Goal: Task Accomplishment & Management: Complete application form

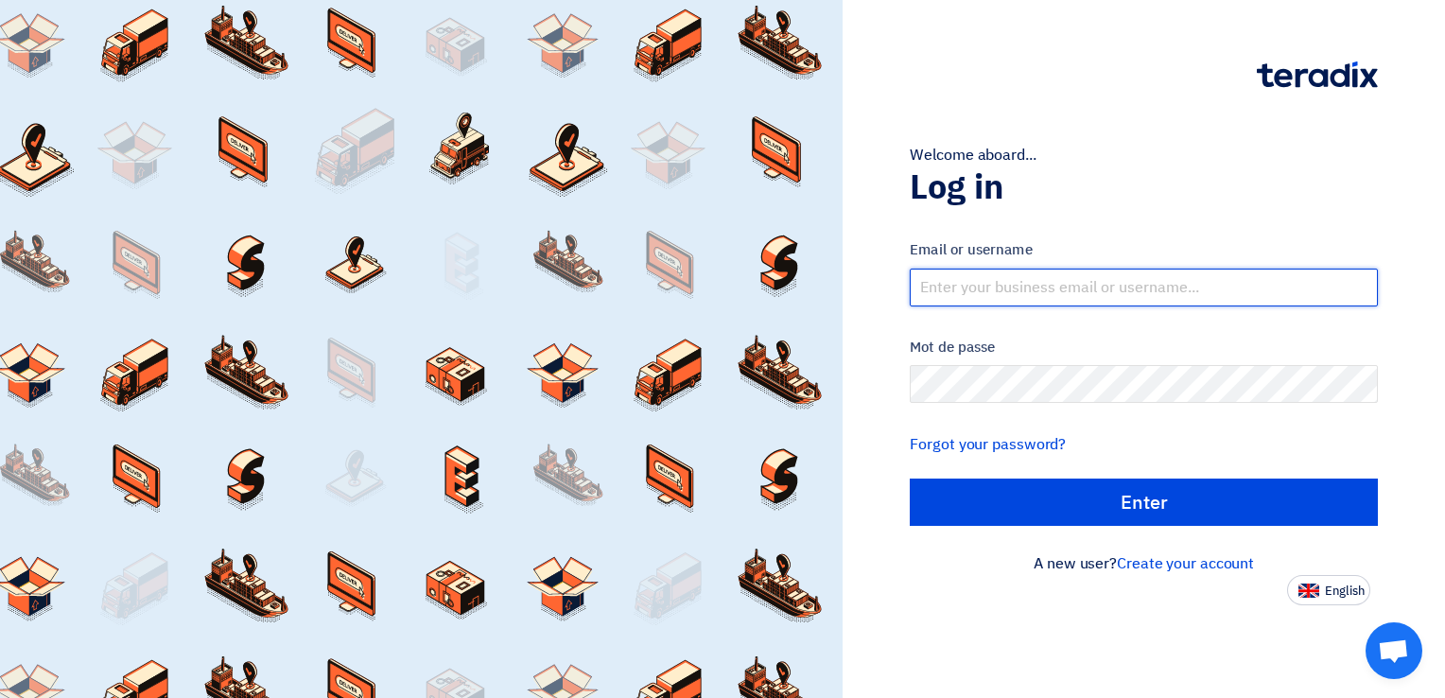
click at [1075, 286] on input "text" at bounding box center [1144, 288] width 468 height 38
type input "[EMAIL_ADDRESS][PERSON_NAME][DOMAIN_NAME]"
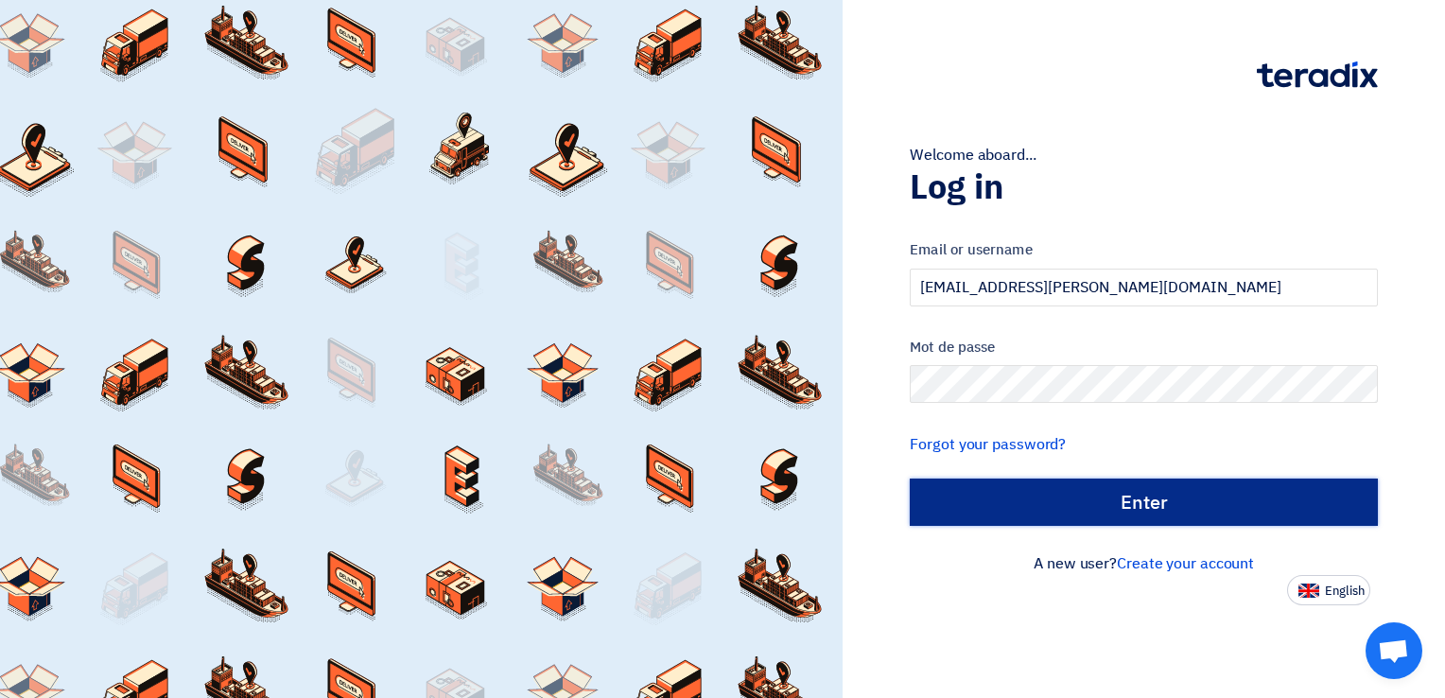
click at [1076, 504] on input "الدخول" at bounding box center [1144, 502] width 468 height 47
type input "Sign in"
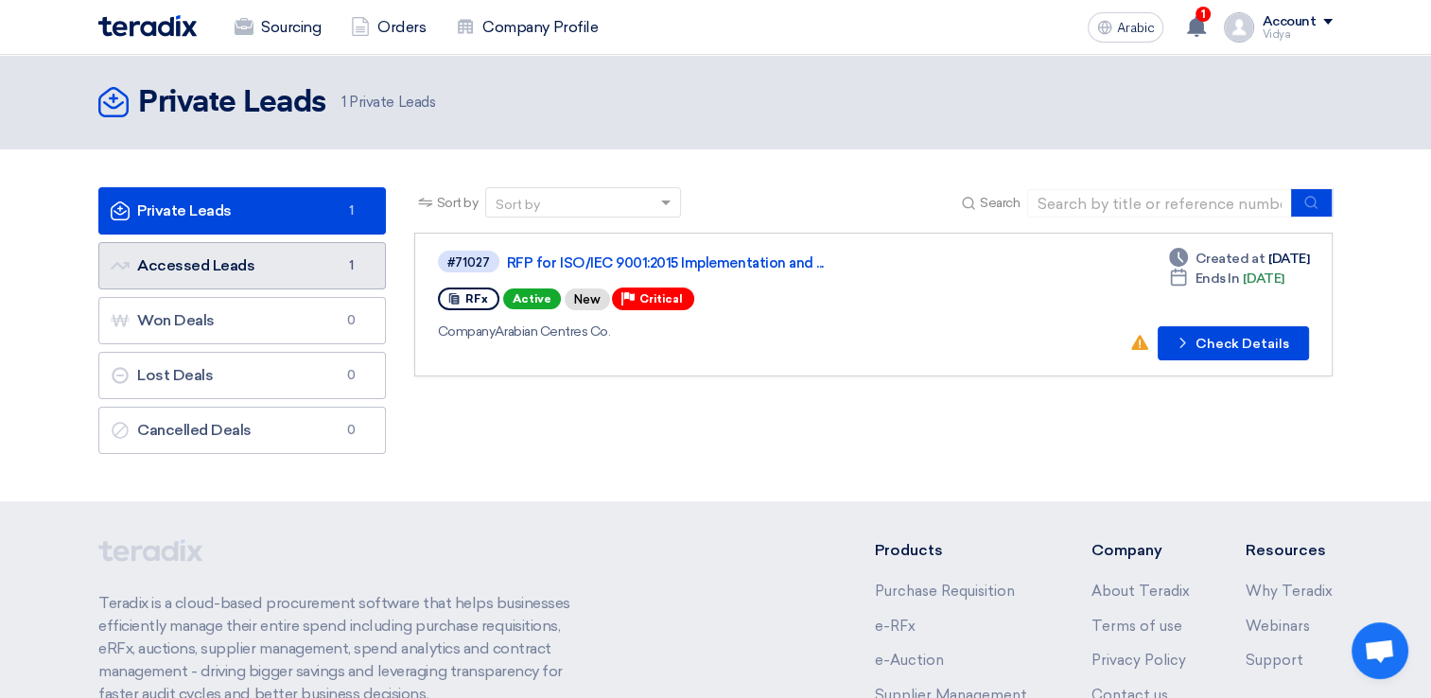
click at [281, 280] on link "Accessed Leads Accessed Leads 1" at bounding box center [241, 265] width 287 height 47
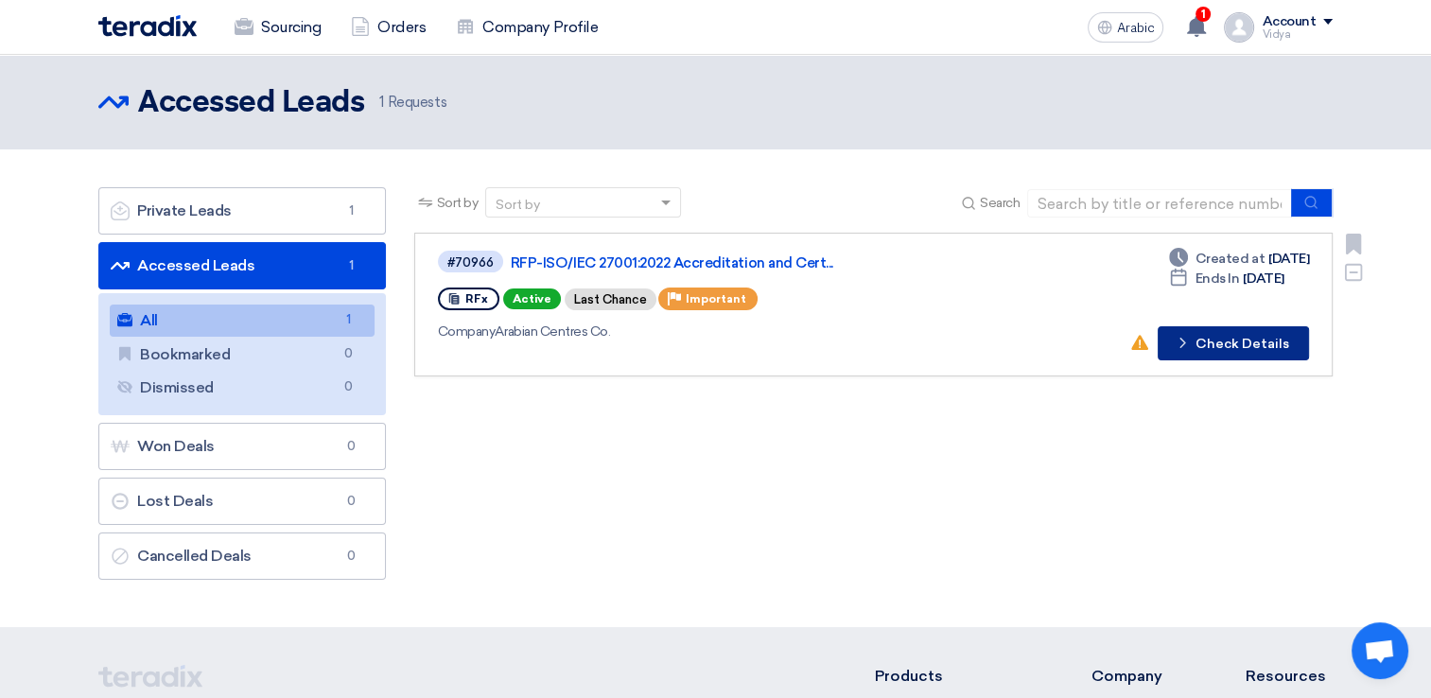
click at [1203, 331] on button "Check details Check Details" at bounding box center [1232, 343] width 151 height 34
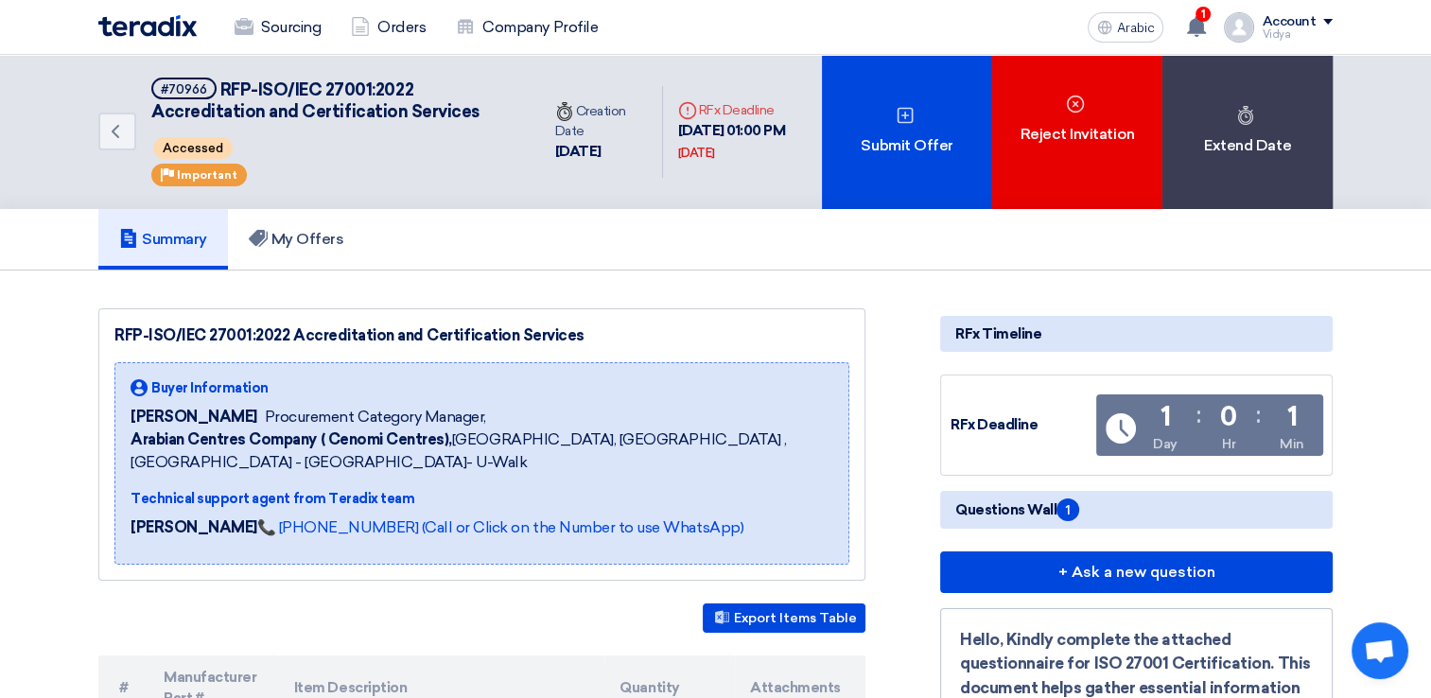
click at [1430, 142] on div "Back #70966 RFP-ISO/IEC 27001:2022 Accreditation and Certification Services Acc…" at bounding box center [715, 132] width 1431 height 154
drag, startPoint x: 1430, startPoint y: 142, endPoint x: 1431, endPoint y: 182, distance: 39.7
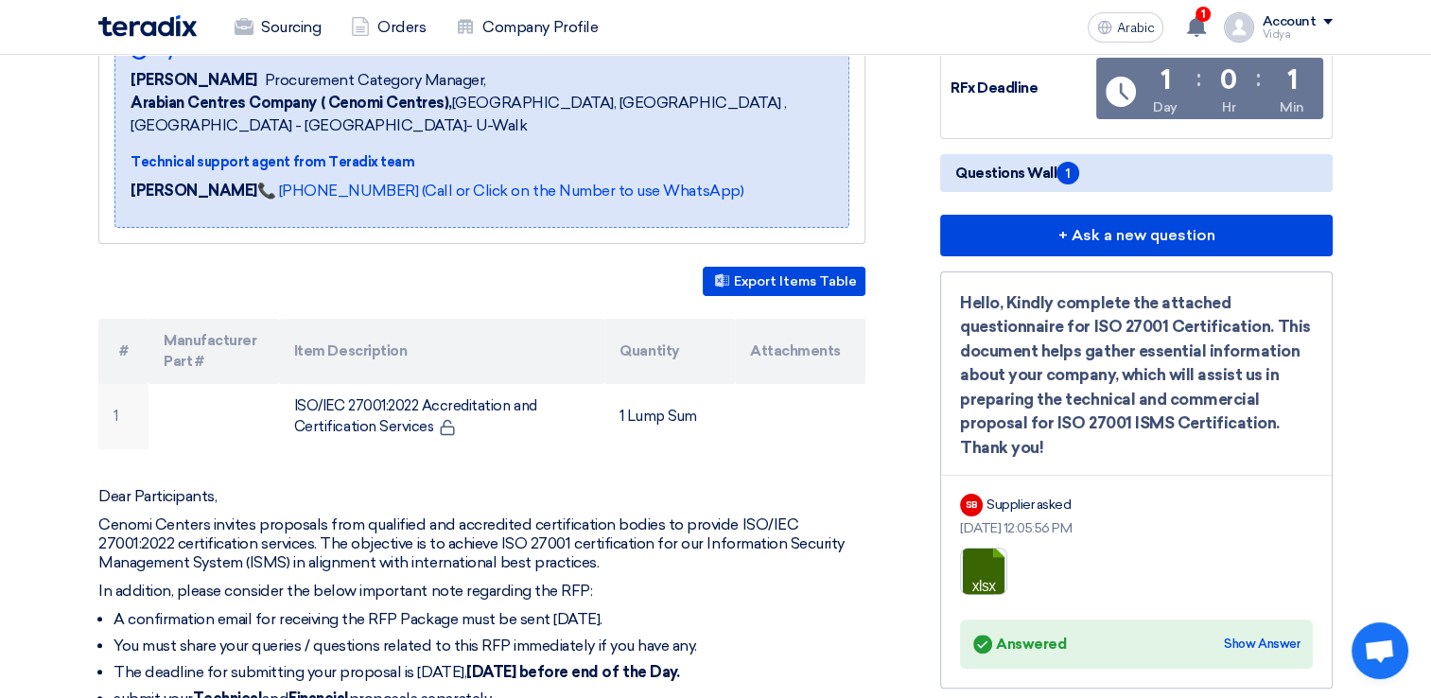
scroll to position [333, 0]
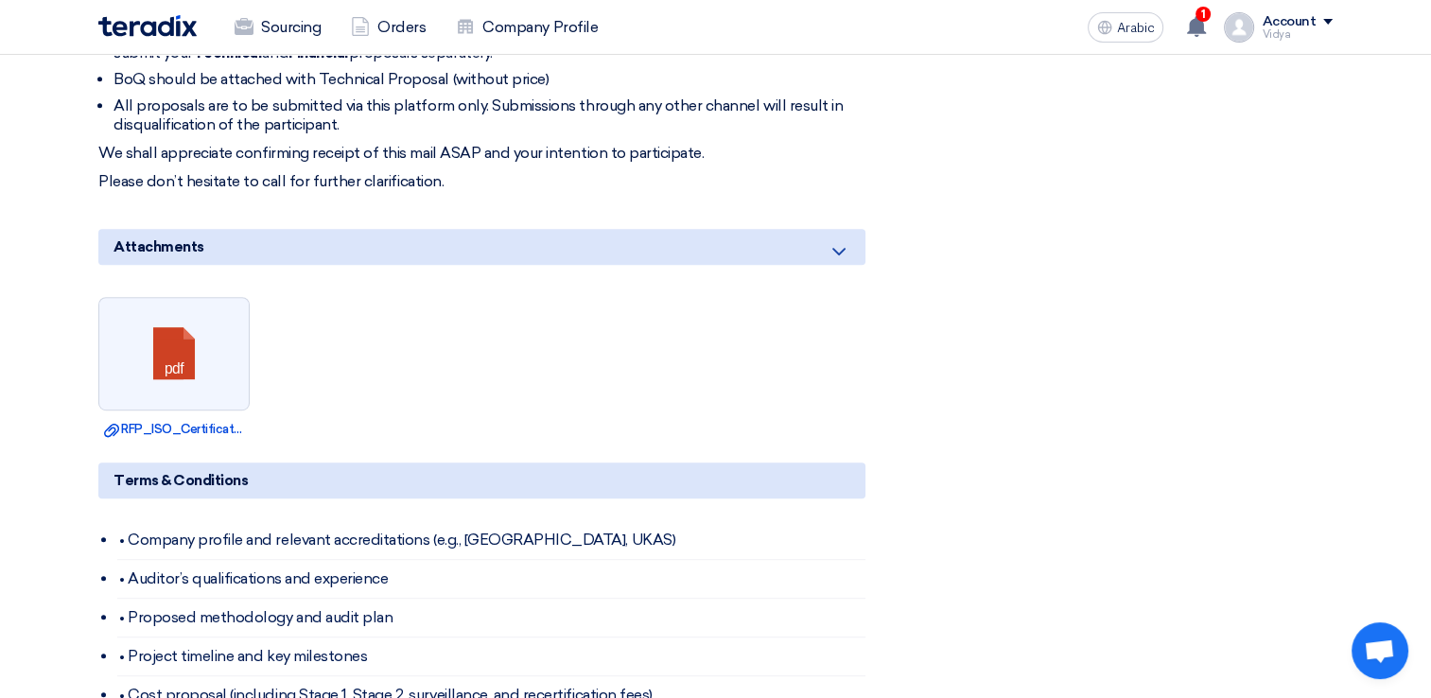
scroll to position [985, 0]
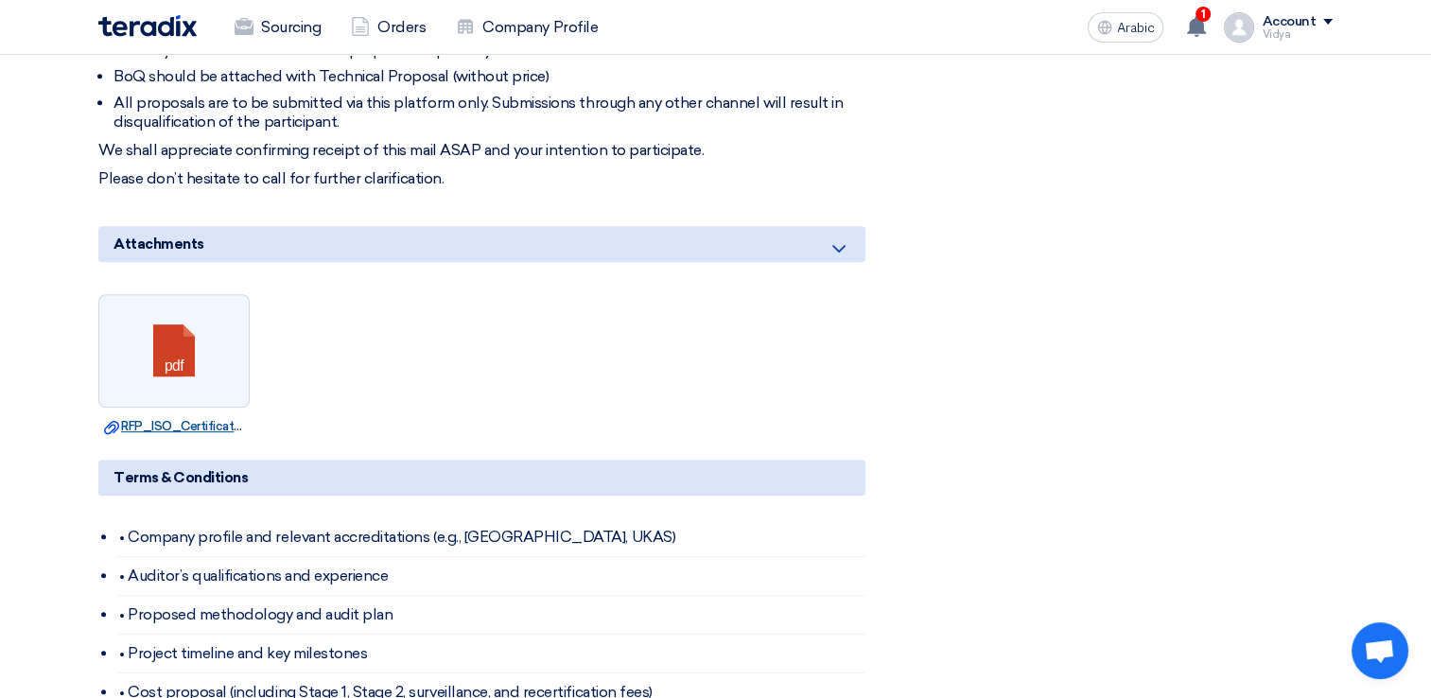
click at [172, 422] on font "Download file RFP_ISO_Certification_requirement.pdf" at bounding box center [224, 426] width 241 height 14
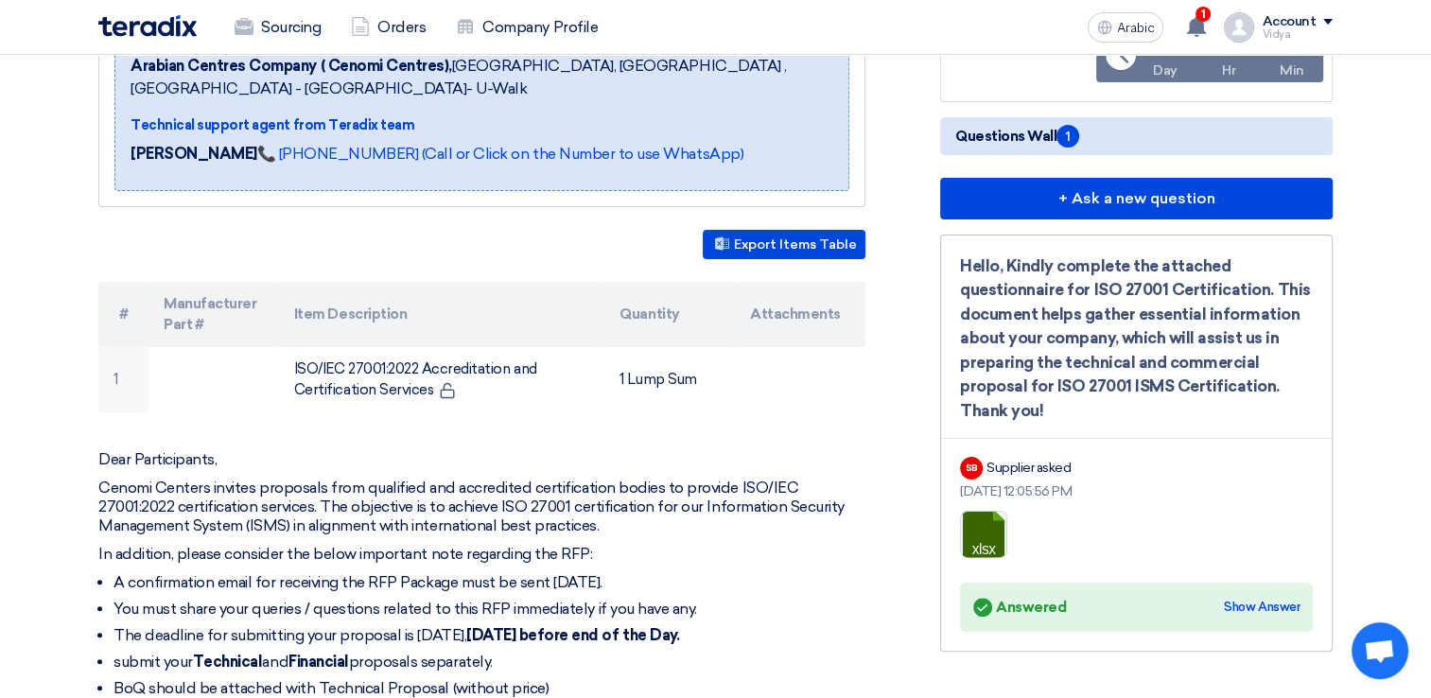
scroll to position [0, 0]
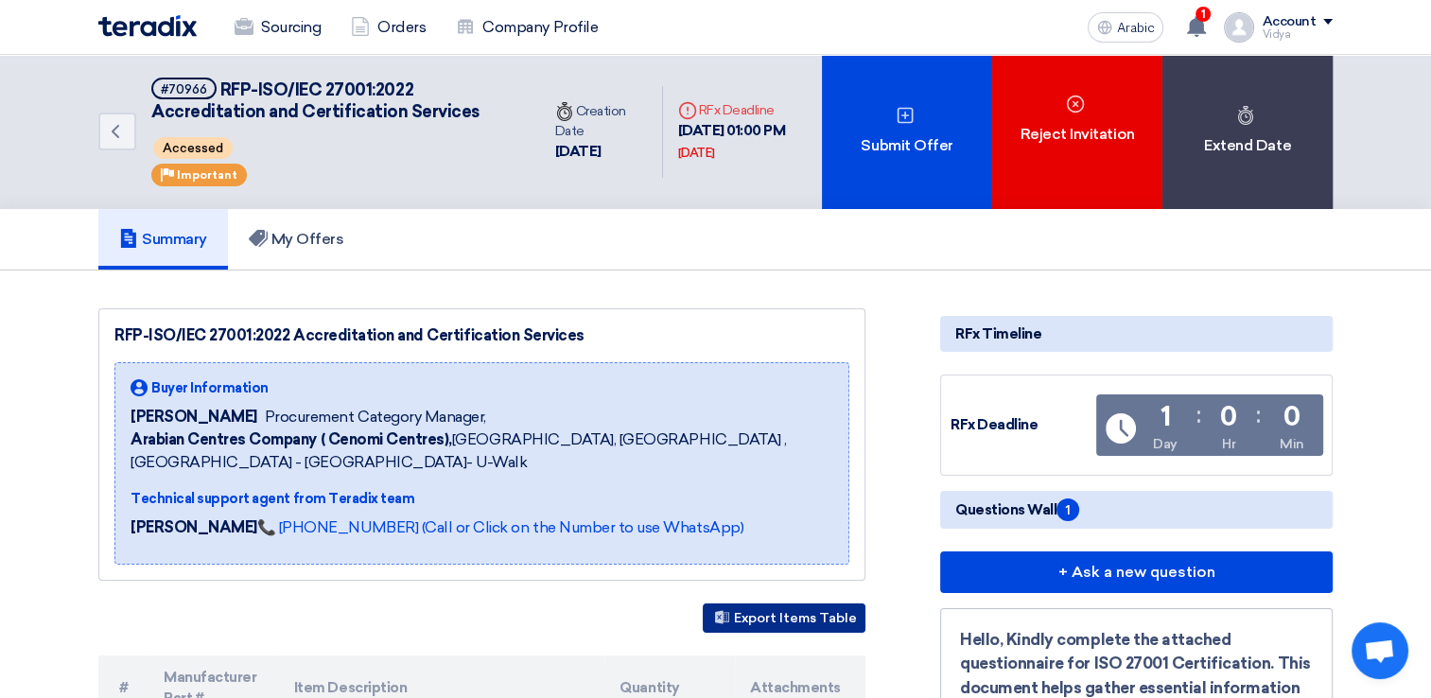
click at [768, 615] on font "Export Items Table" at bounding box center [795, 618] width 123 height 16
click at [280, 239] on font "My Offers" at bounding box center [307, 239] width 73 height 18
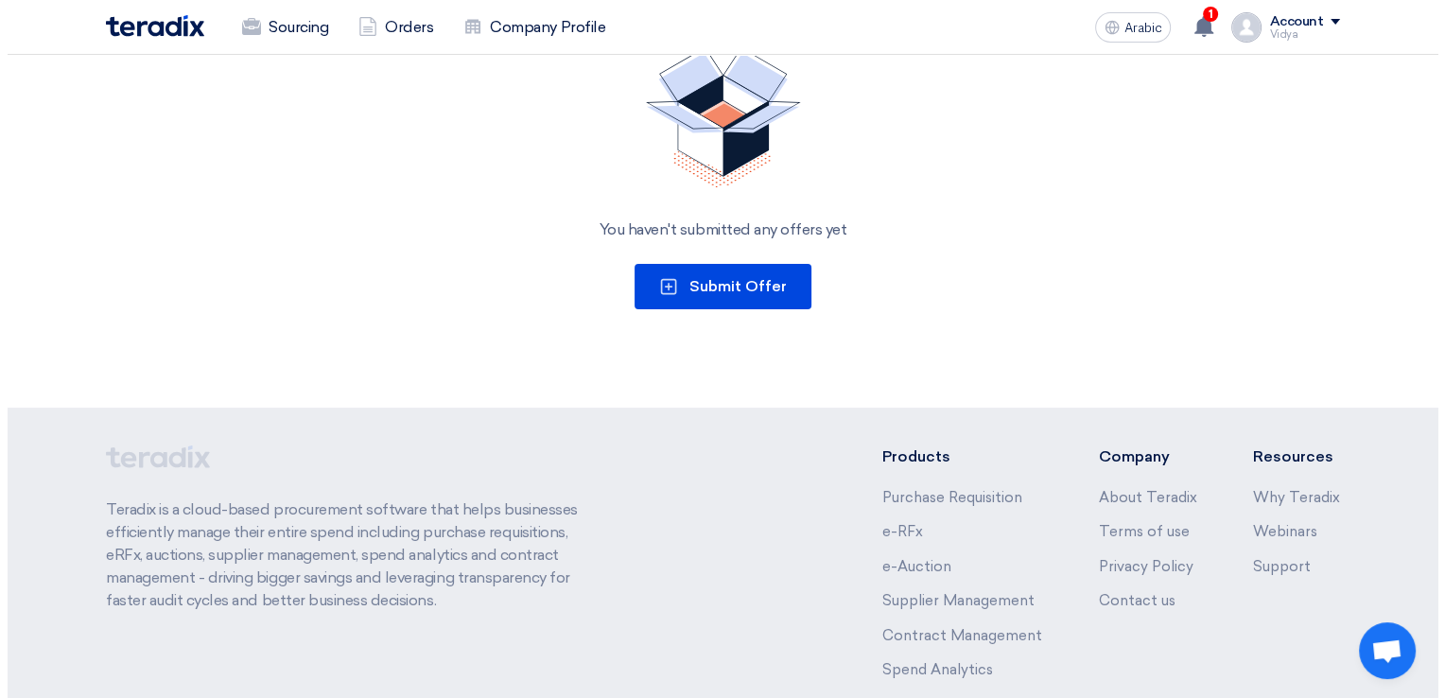
scroll to position [306, 0]
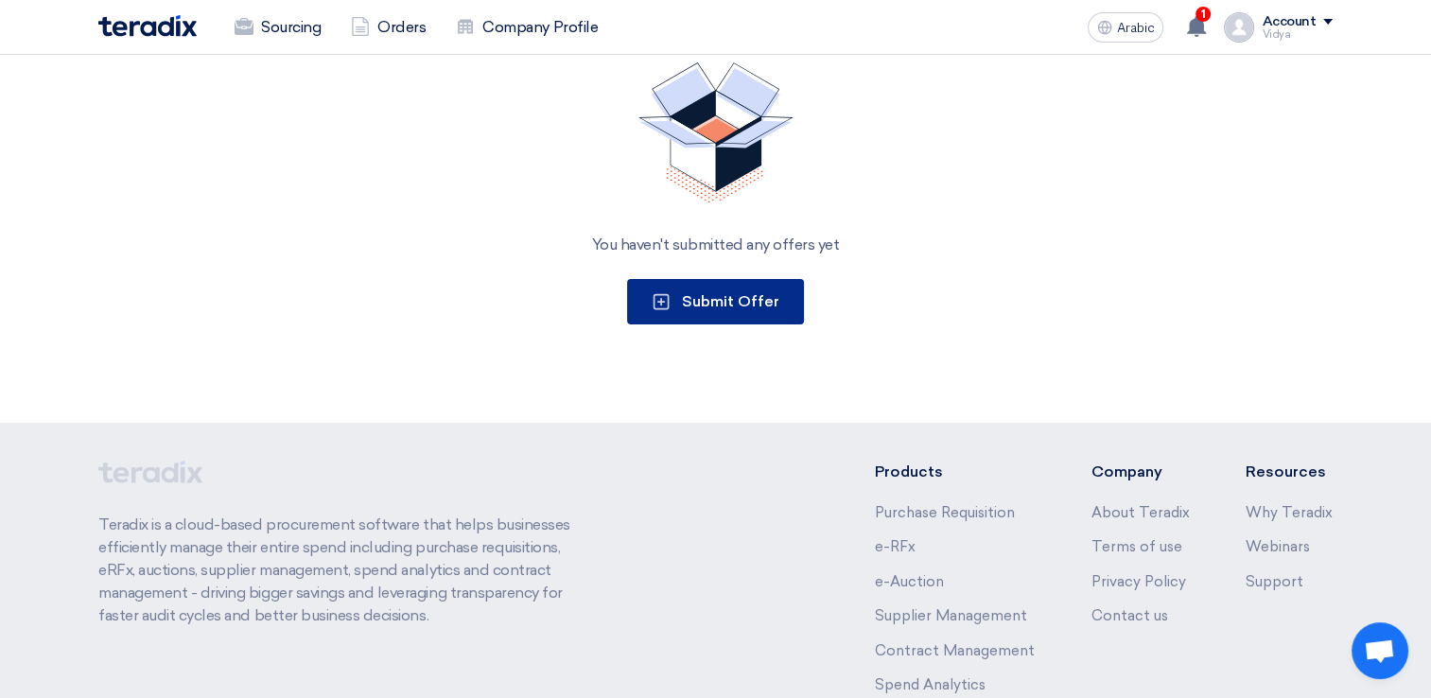
click at [746, 283] on button "Submit Offer" at bounding box center [715, 301] width 177 height 45
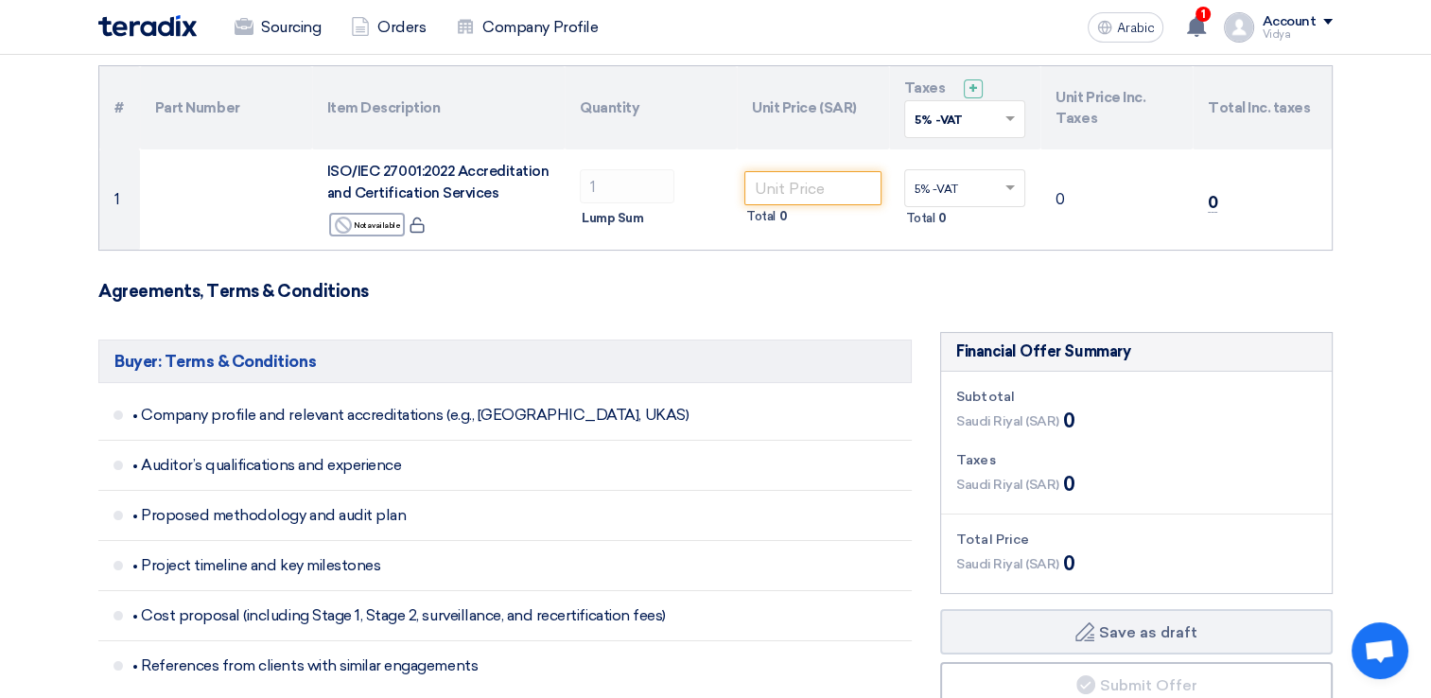
scroll to position [178, 0]
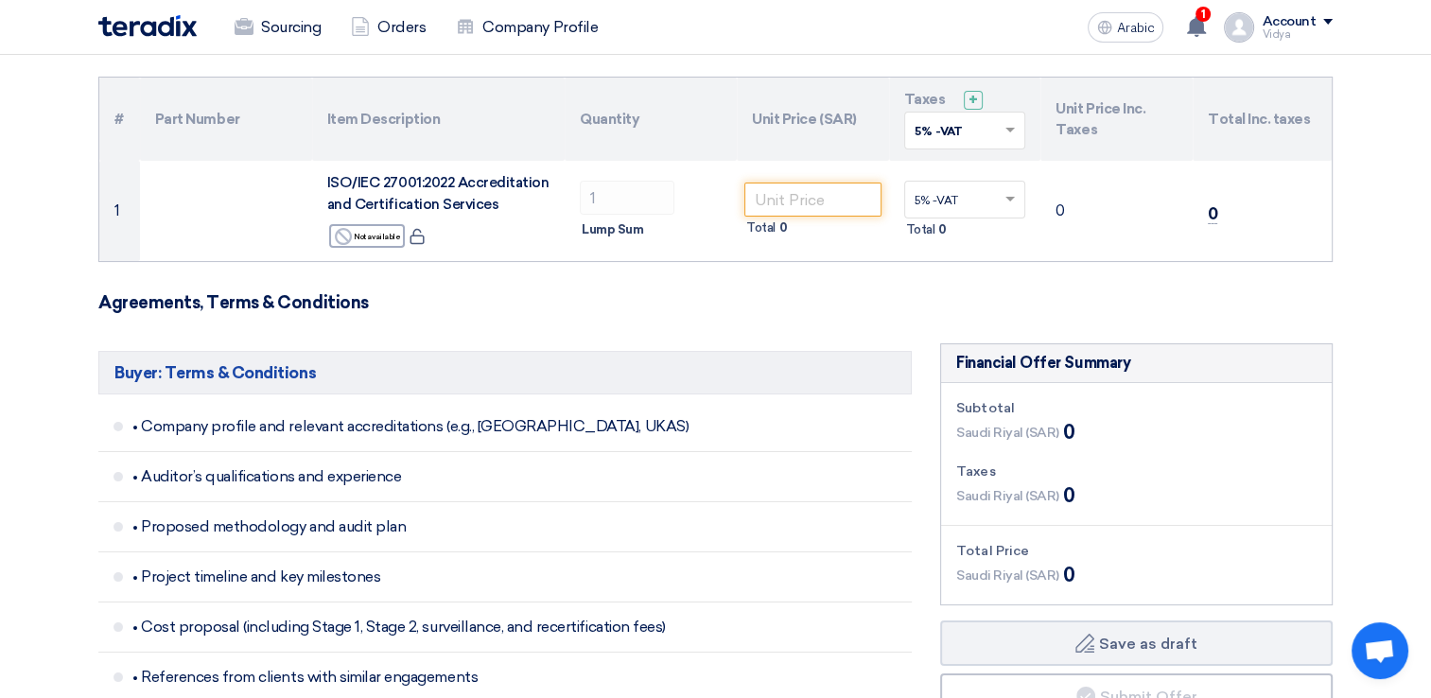
click at [1009, 122] on span at bounding box center [1013, 130] width 24 height 17
click at [1017, 135] on span at bounding box center [1013, 130] width 24 height 17
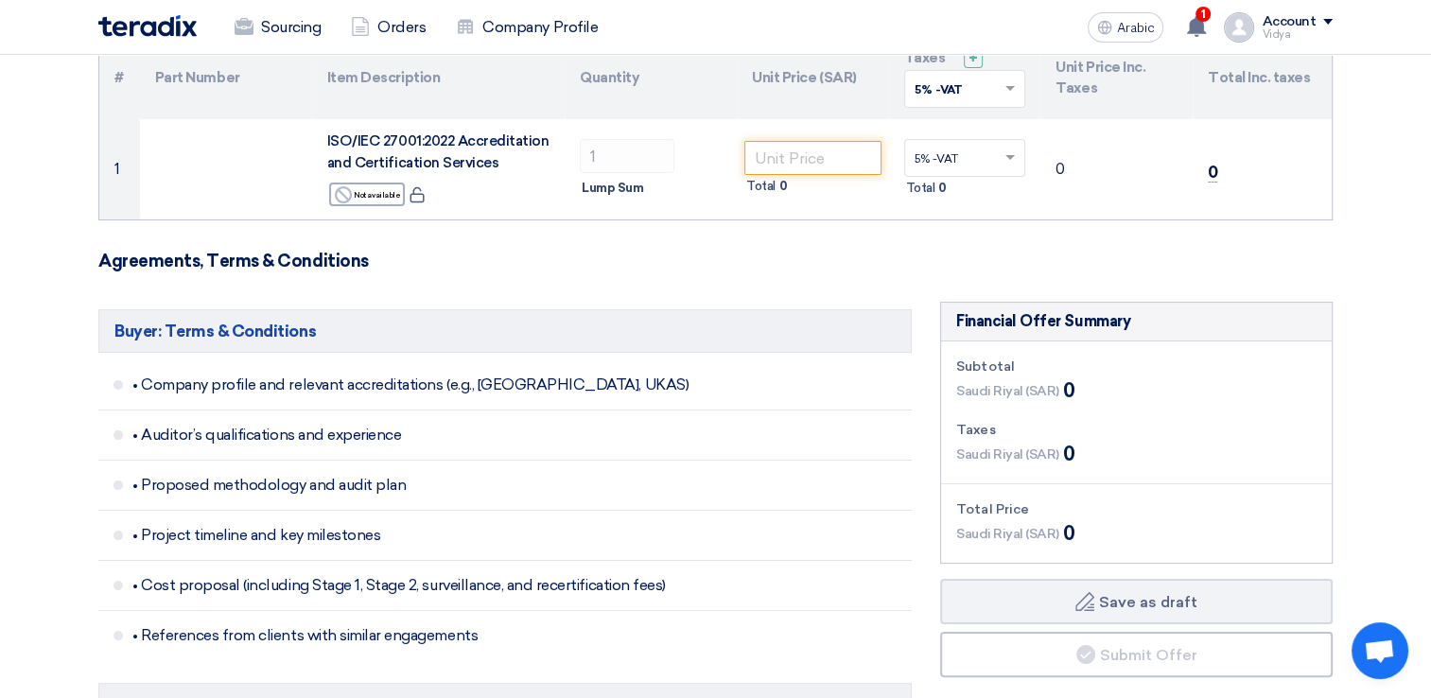
scroll to position [216, 0]
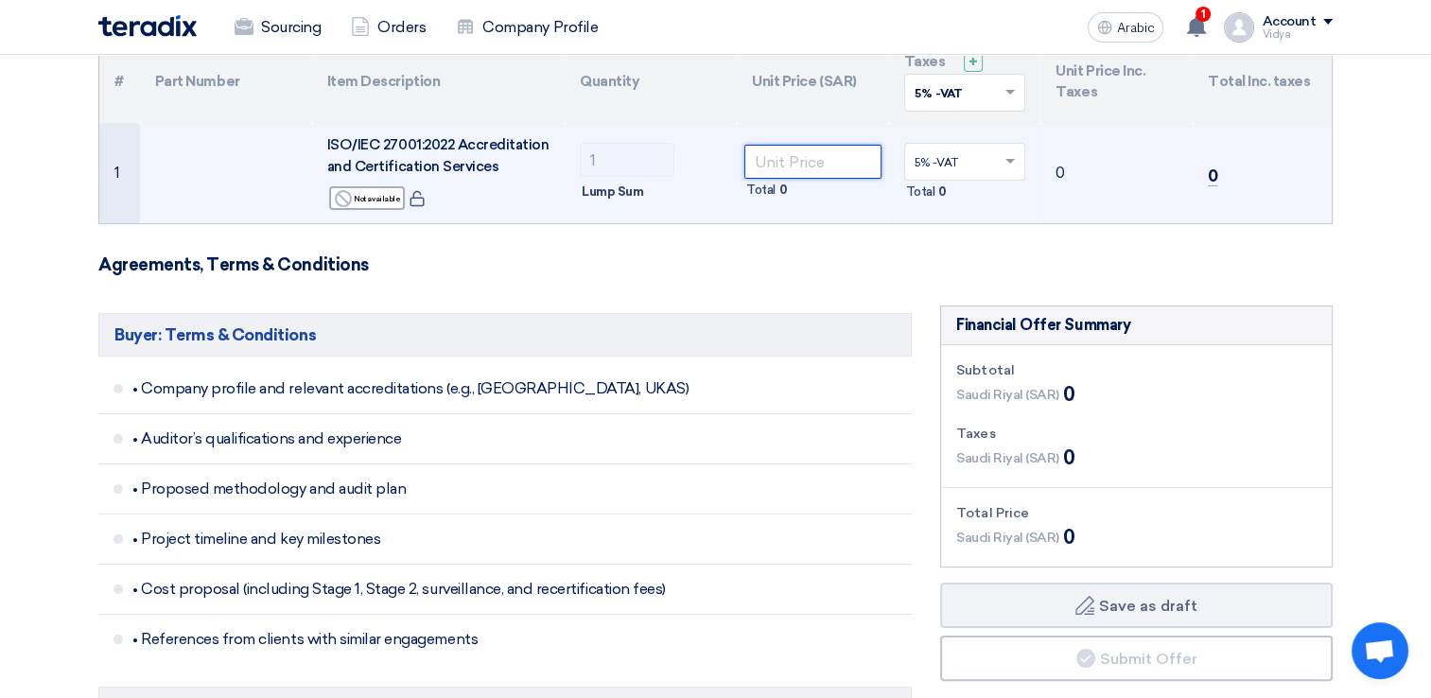
click at [809, 172] on input "number" at bounding box center [812, 162] width 137 height 34
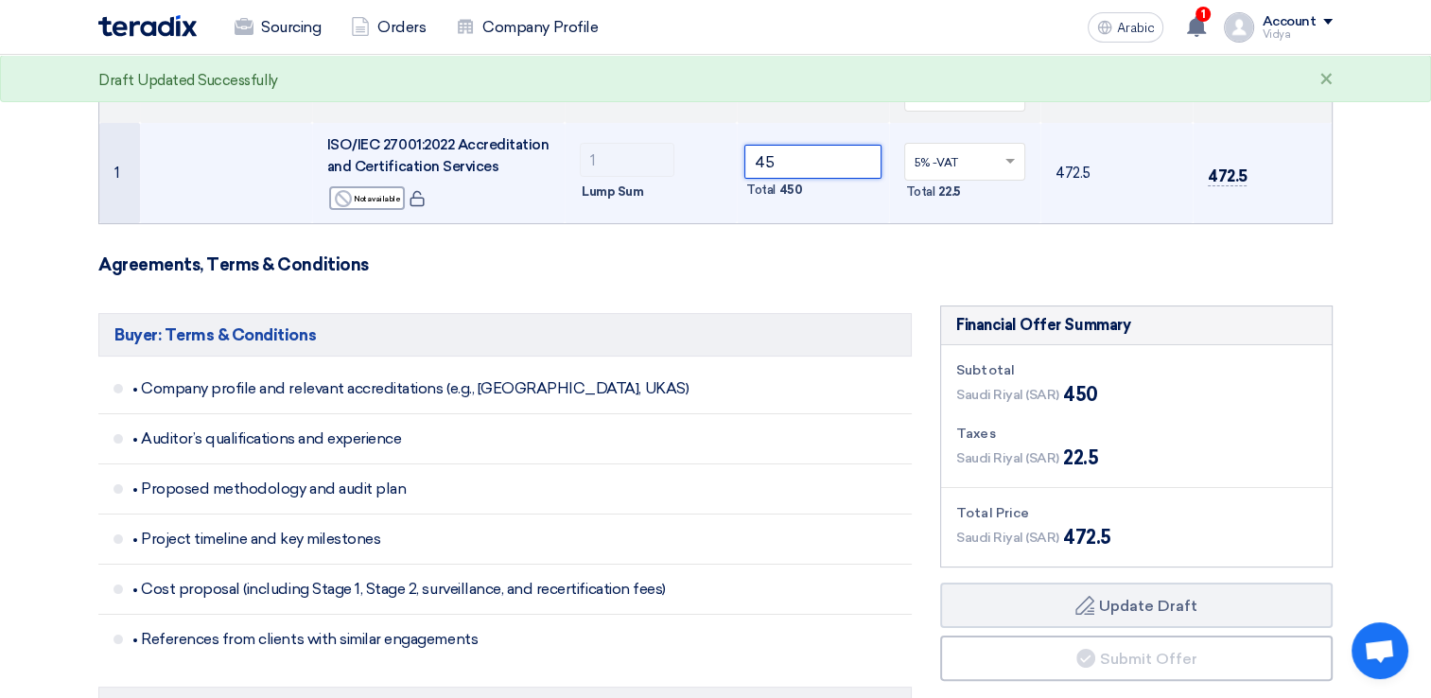
type input "4"
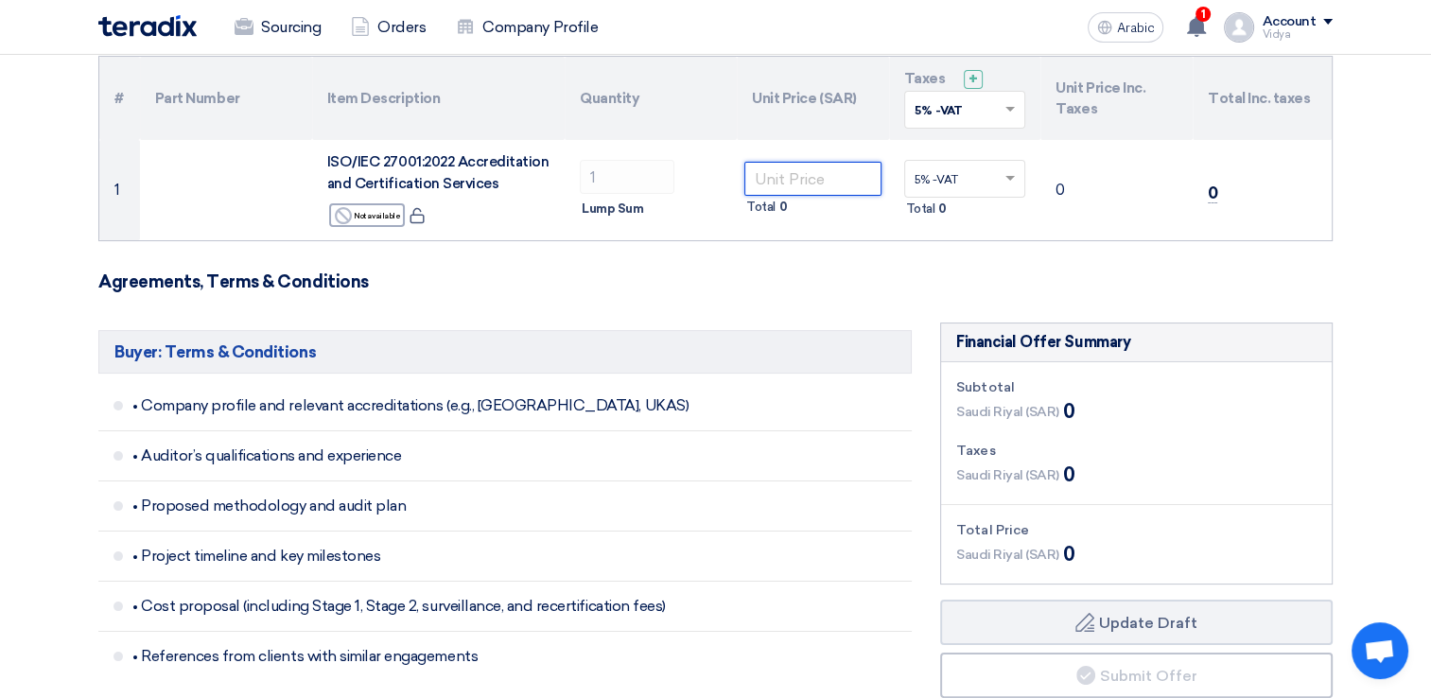
scroll to position [0, 0]
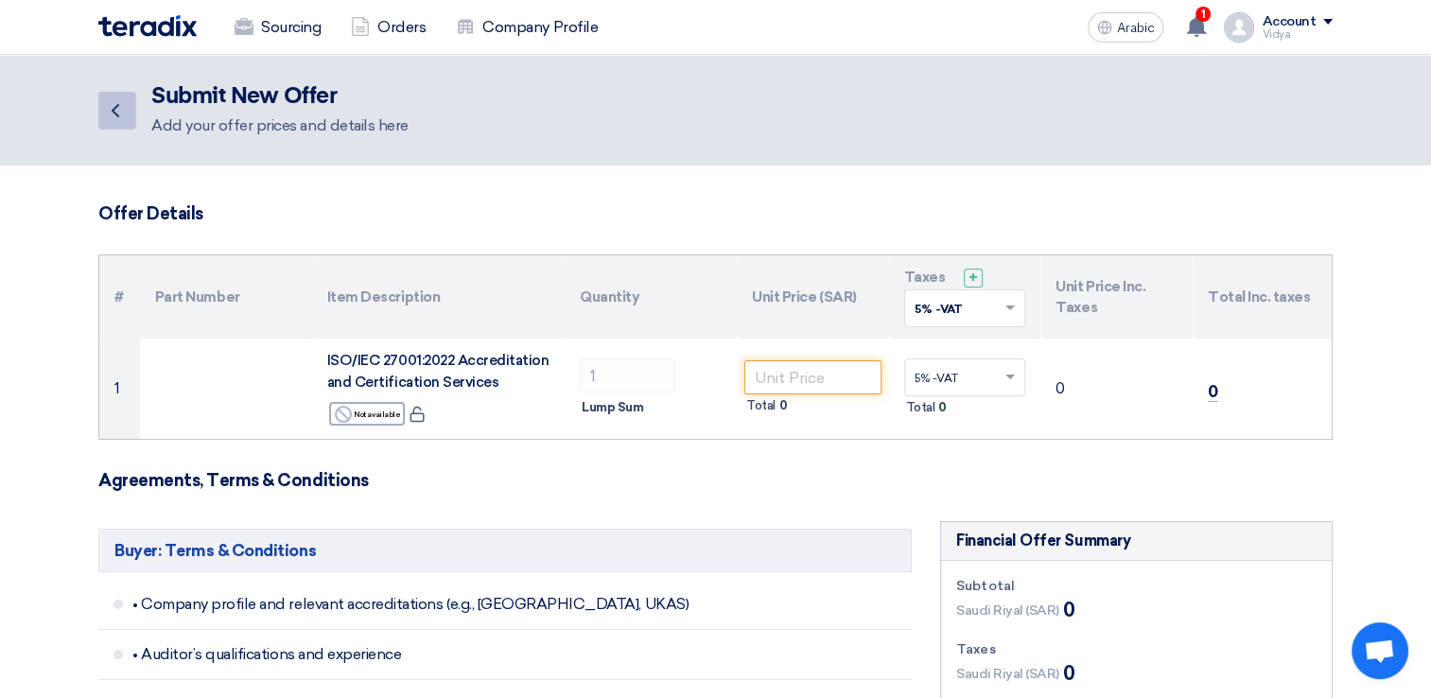
click at [128, 121] on link "Back" at bounding box center [117, 111] width 38 height 38
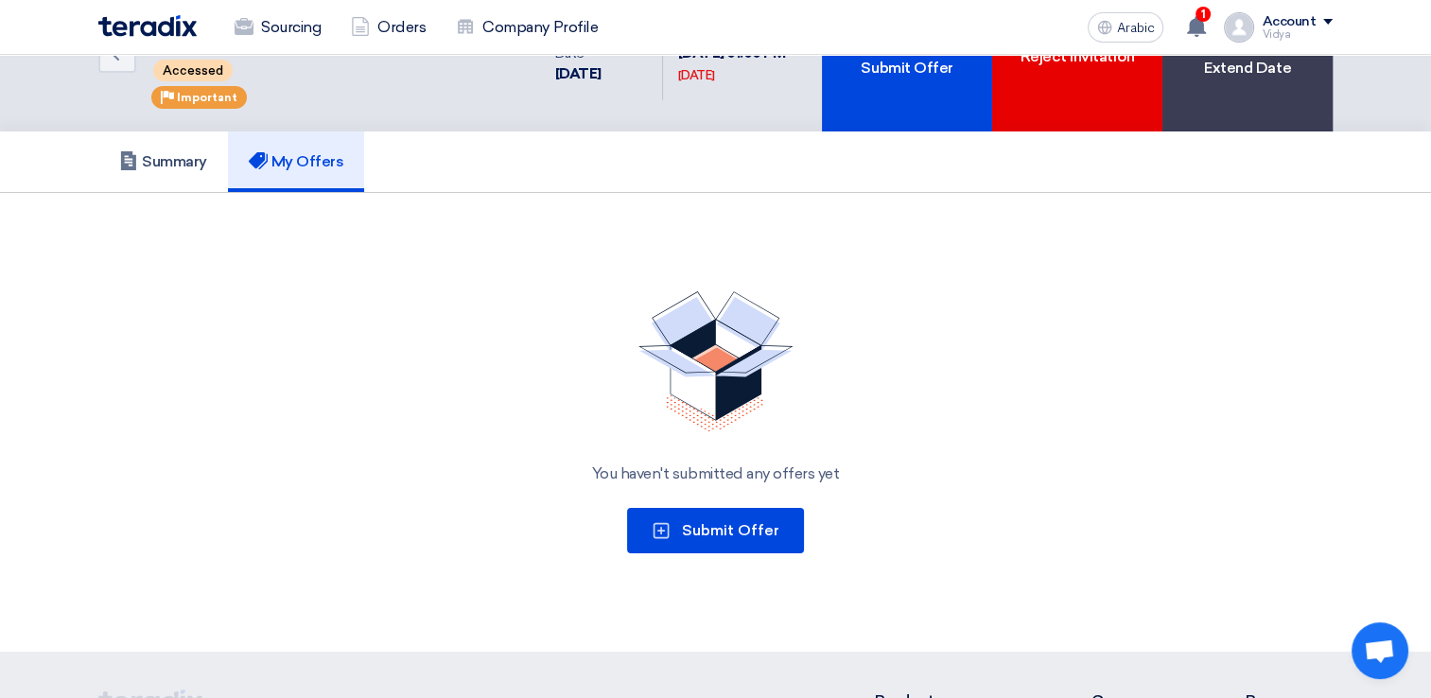
scroll to position [63, 0]
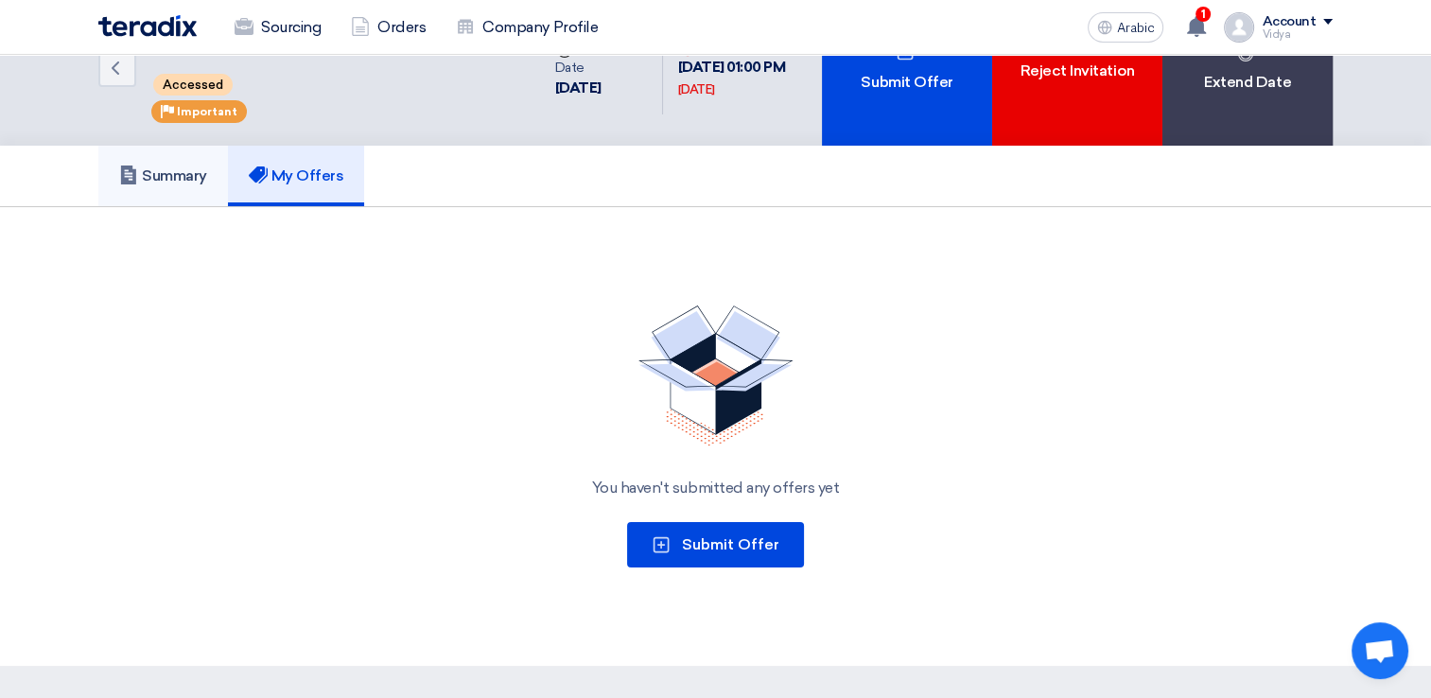
click at [158, 161] on link "Summary" at bounding box center [163, 176] width 130 height 61
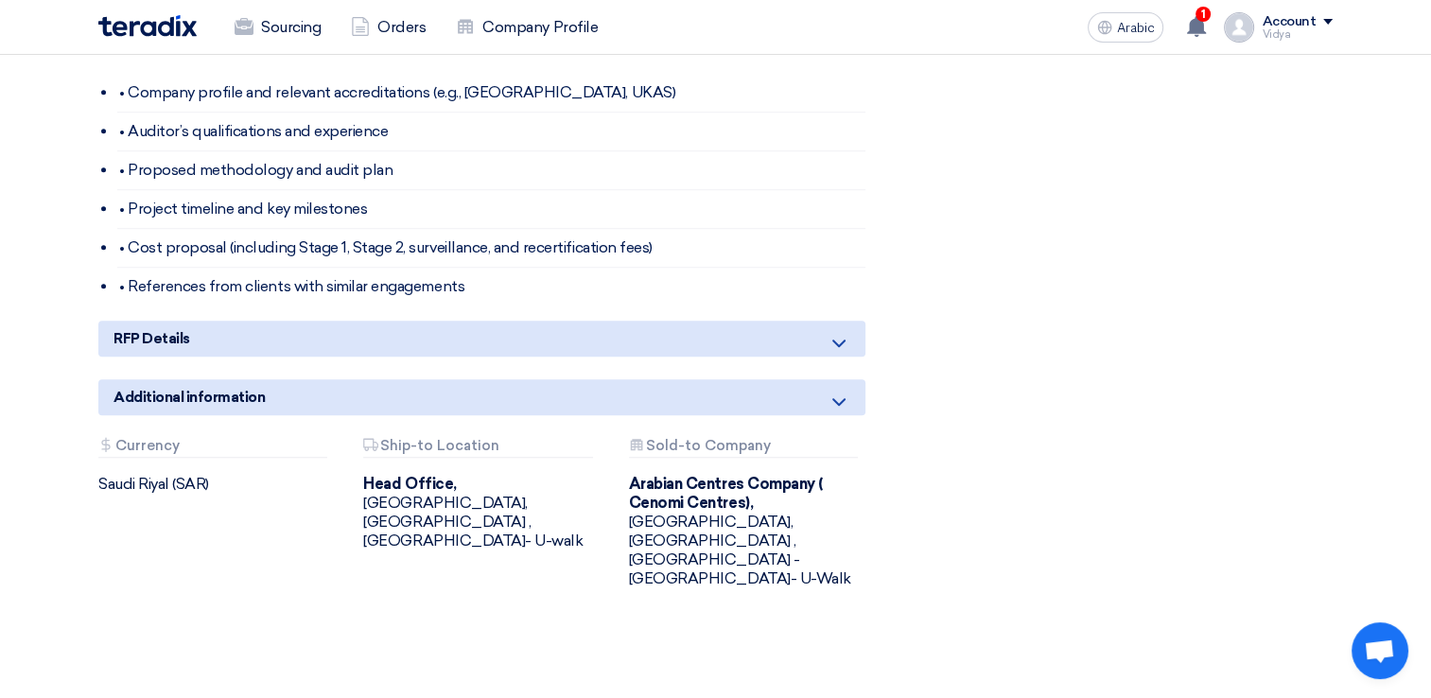
scroll to position [1412, 0]
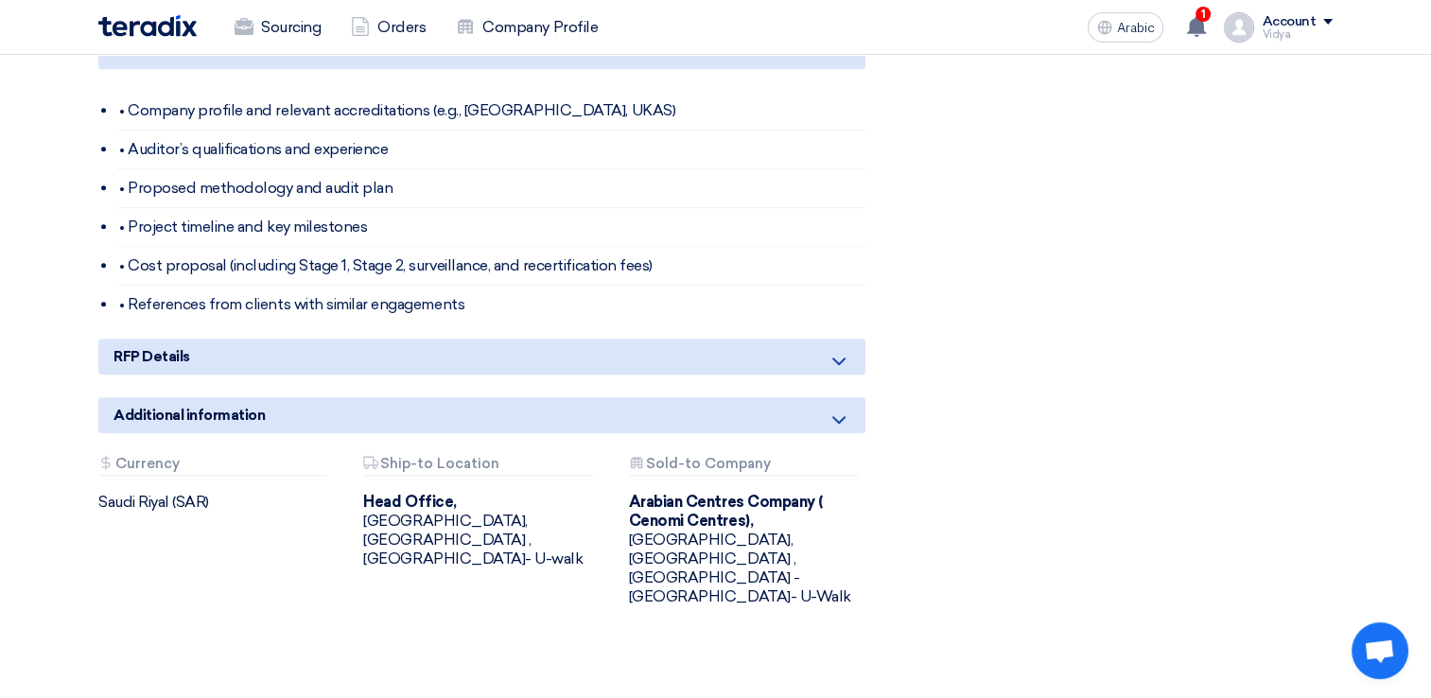
click at [848, 363] on icon at bounding box center [838, 361] width 23 height 23
click at [844, 358] on icon at bounding box center [838, 361] width 23 height 23
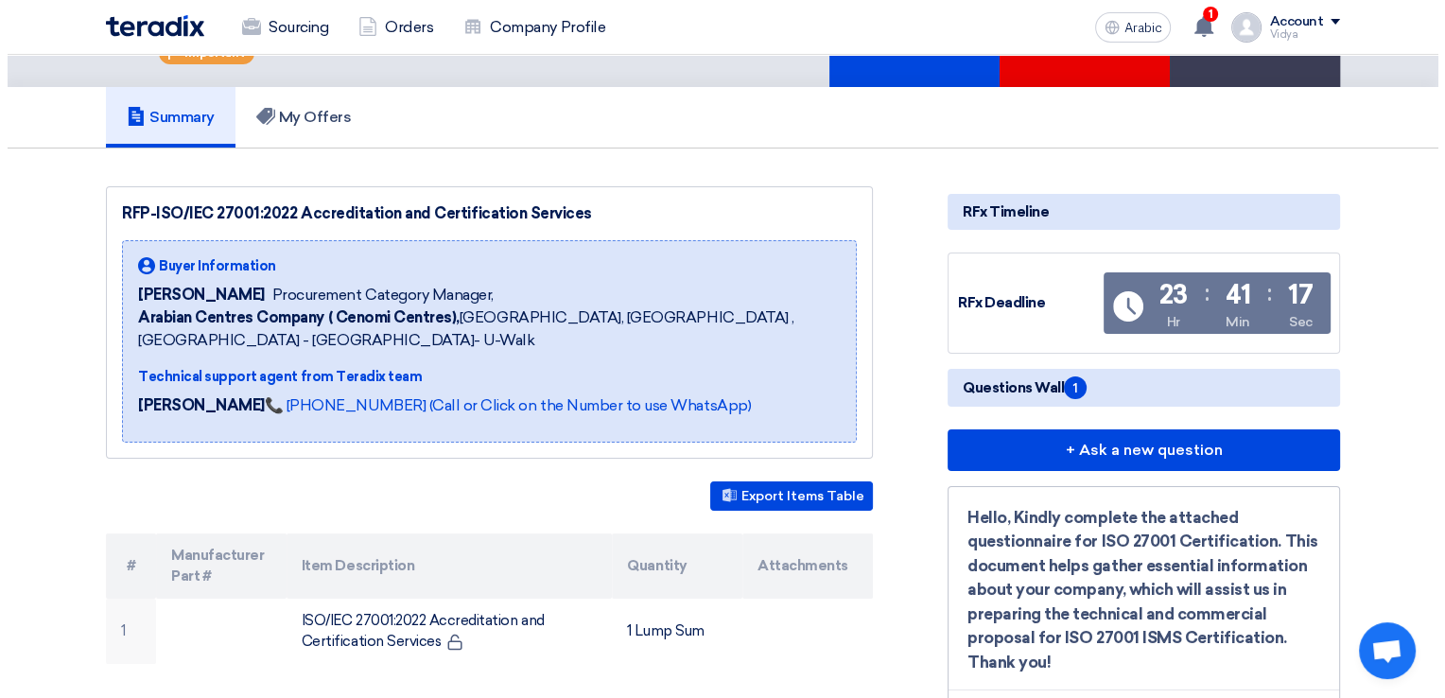
scroll to position [125, 0]
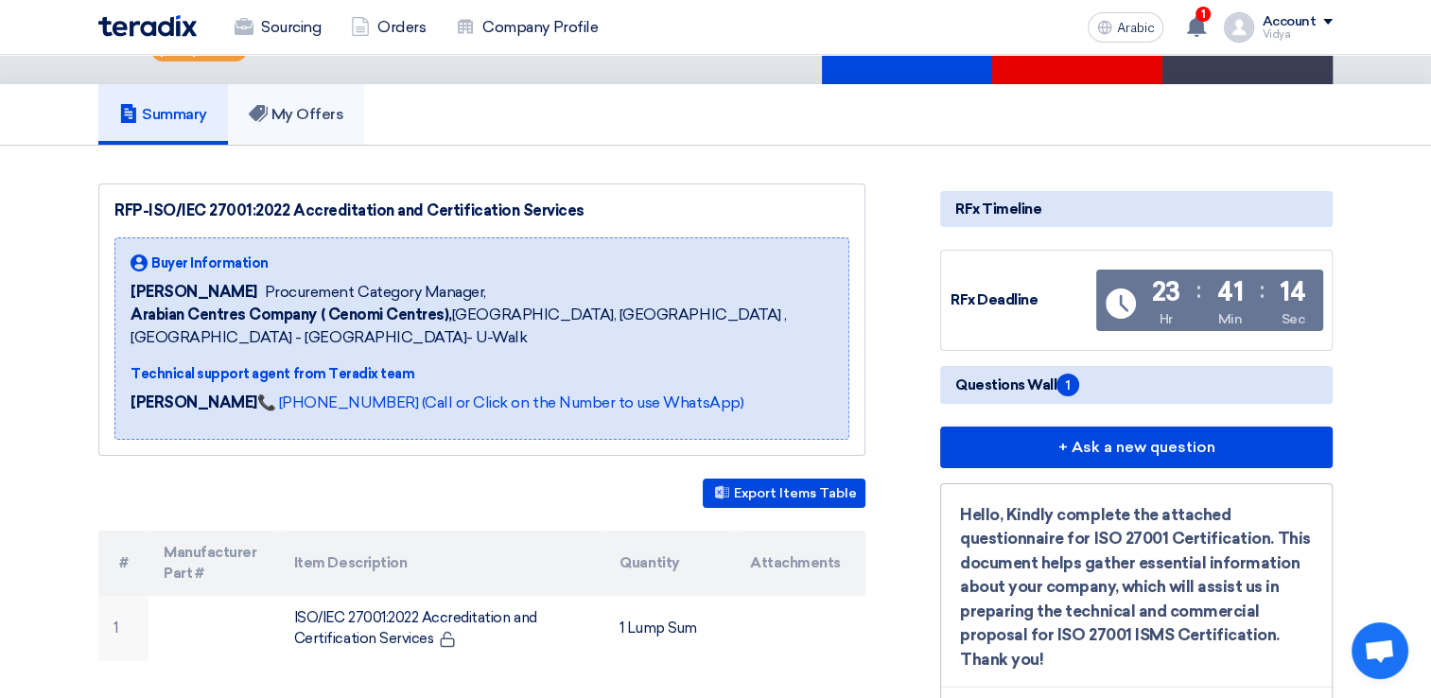
click at [311, 123] on link "My Offers" at bounding box center [296, 114] width 137 height 61
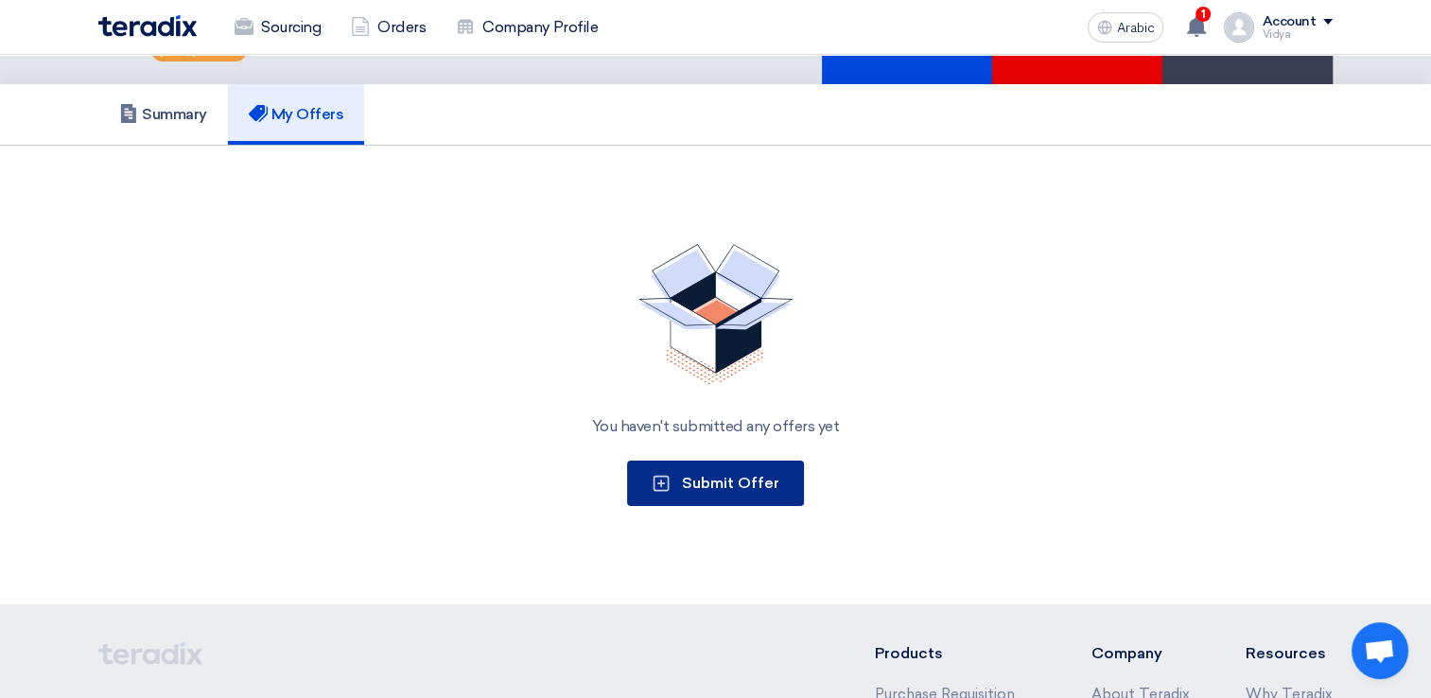
click at [686, 466] on button "Submit Offer" at bounding box center [715, 483] width 177 height 45
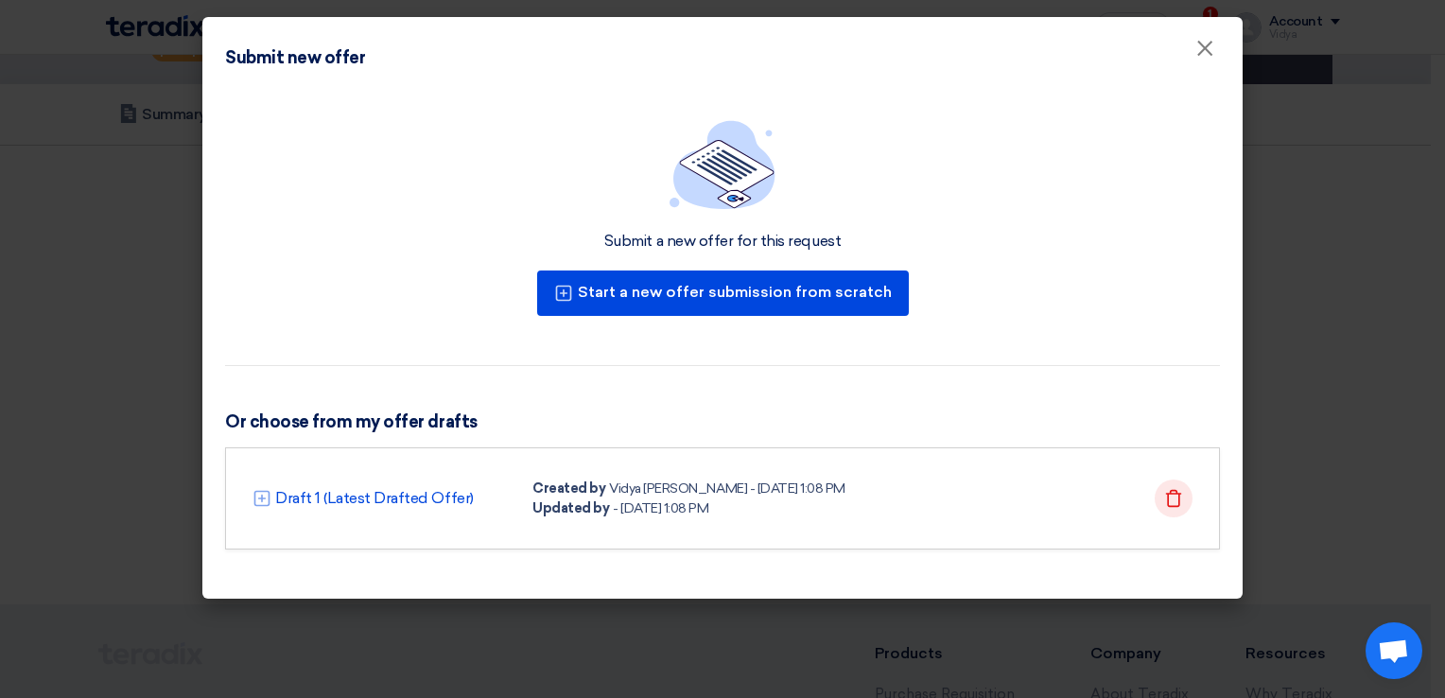
click at [1175, 495] on icon "Delete" at bounding box center [1173, 498] width 19 height 19
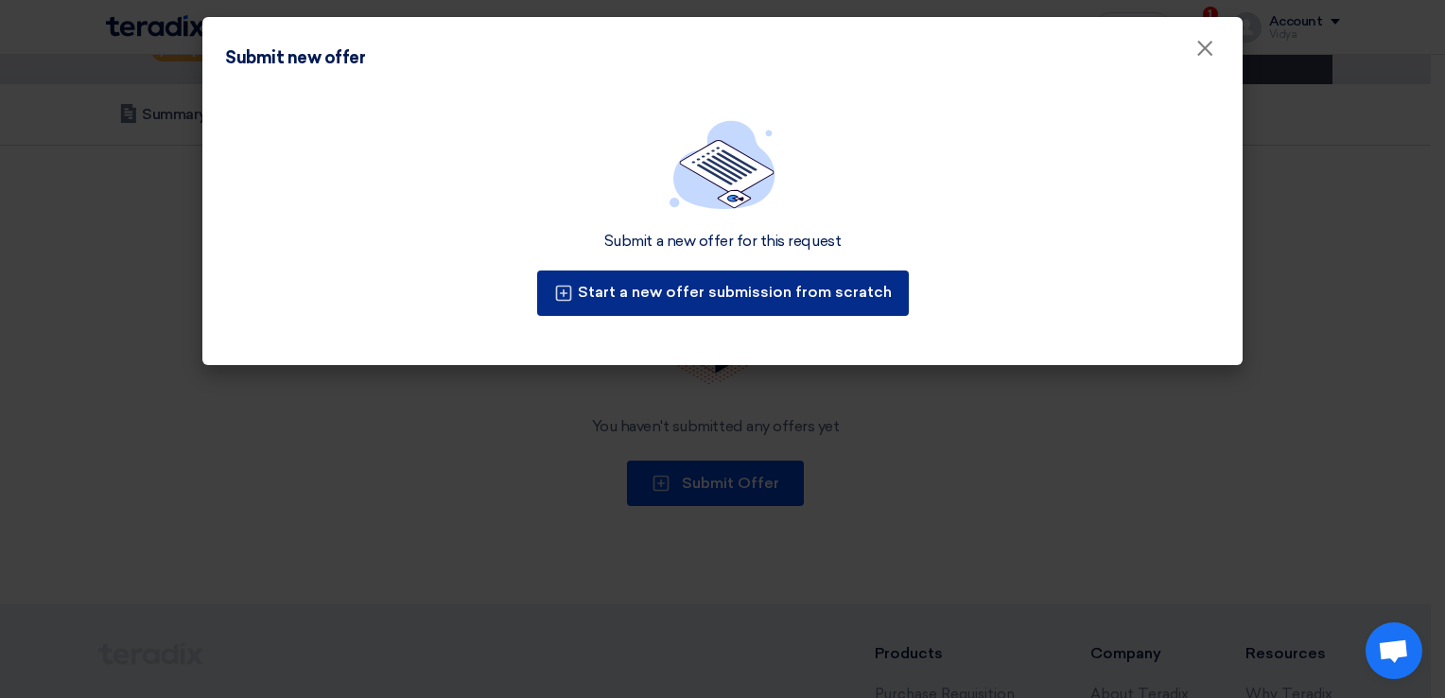
click at [813, 290] on font "Start a new offer submission from scratch" at bounding box center [735, 292] width 314 height 18
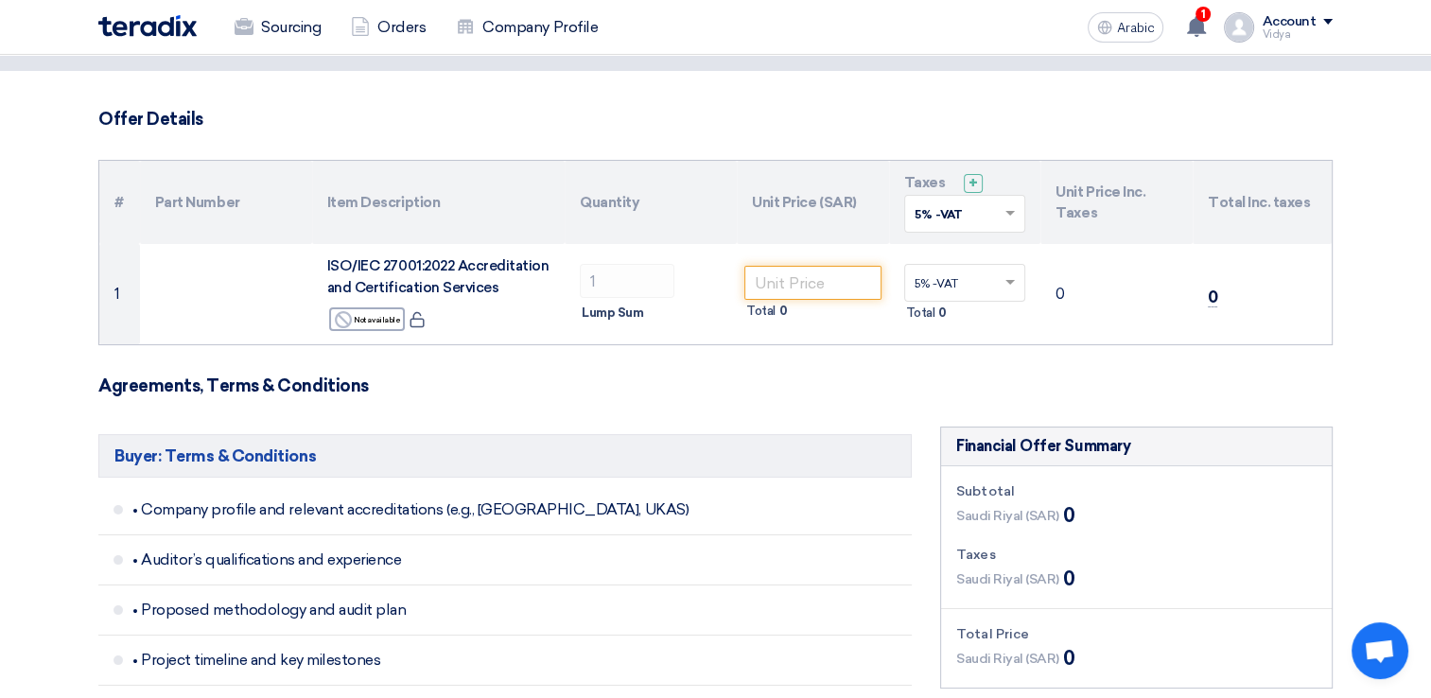
scroll to position [0, 0]
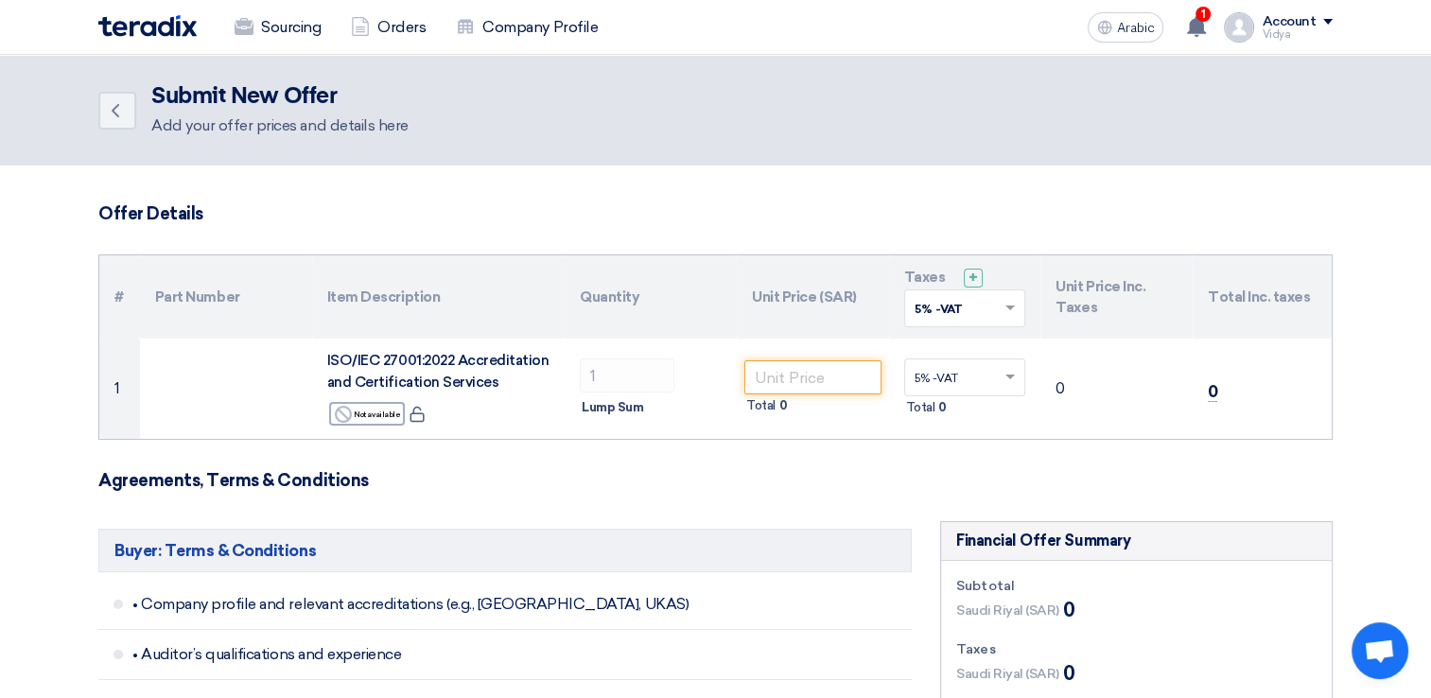
click at [1380, 635] on span "Open chat" at bounding box center [1379, 650] width 57 height 57
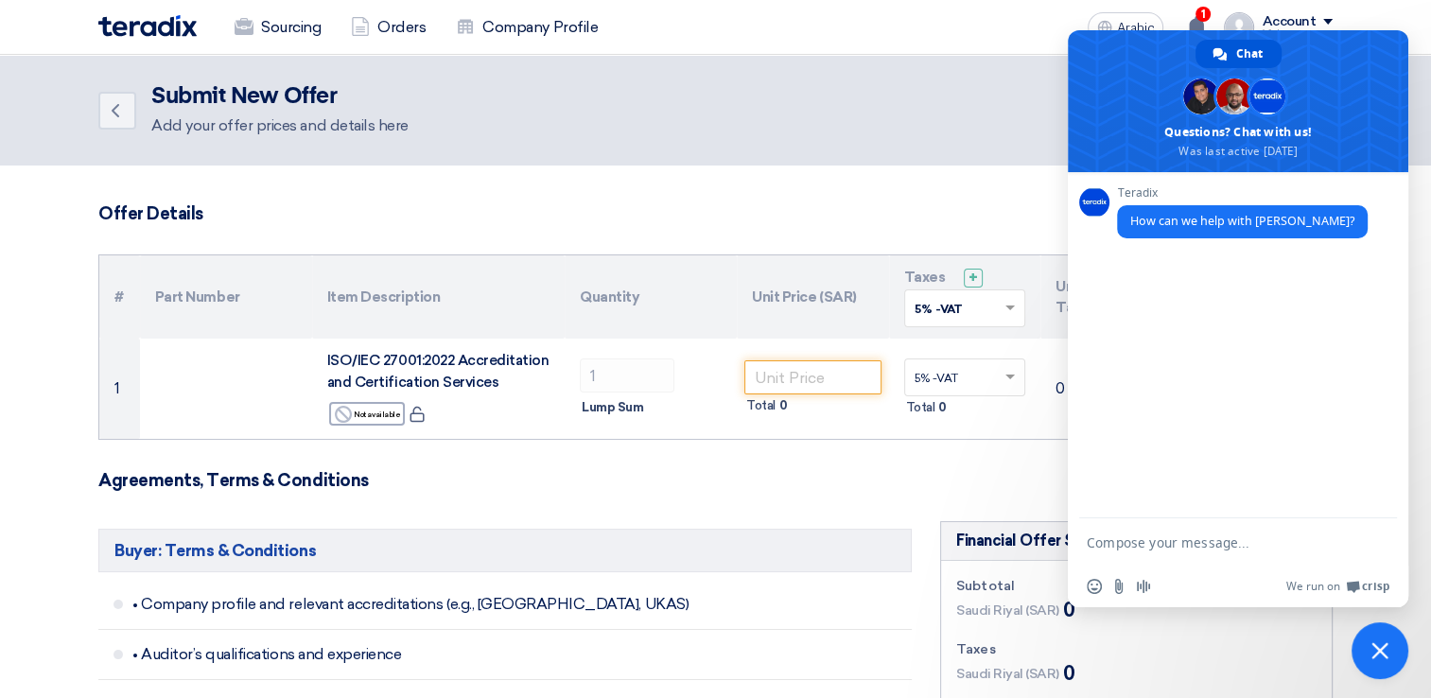
click at [908, 218] on h3 "Offer Details" at bounding box center [715, 213] width 1234 height 21
click at [953, 150] on header "Back Submit New Offer Add your offer prices and details here" at bounding box center [715, 110] width 1431 height 111
click at [1390, 650] on span "Close chat" at bounding box center [1379, 650] width 57 height 57
